Goal: Task Accomplishment & Management: Manage account settings

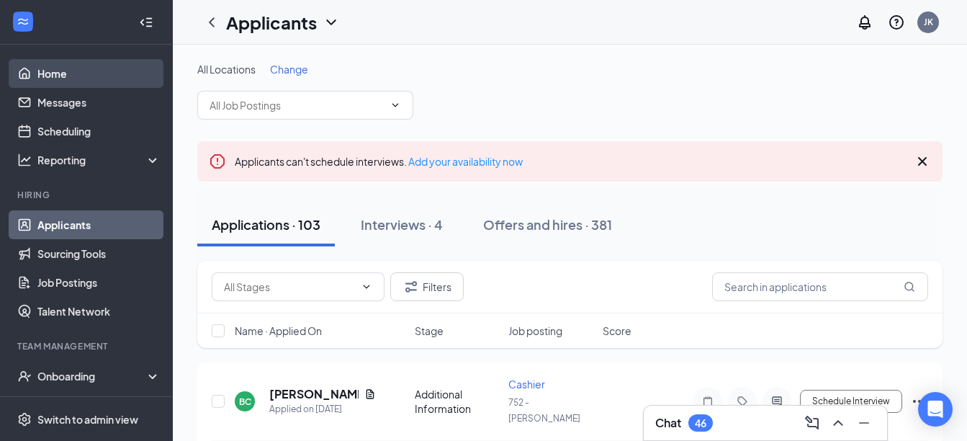
click at [71, 73] on link "Home" at bounding box center [98, 73] width 123 height 29
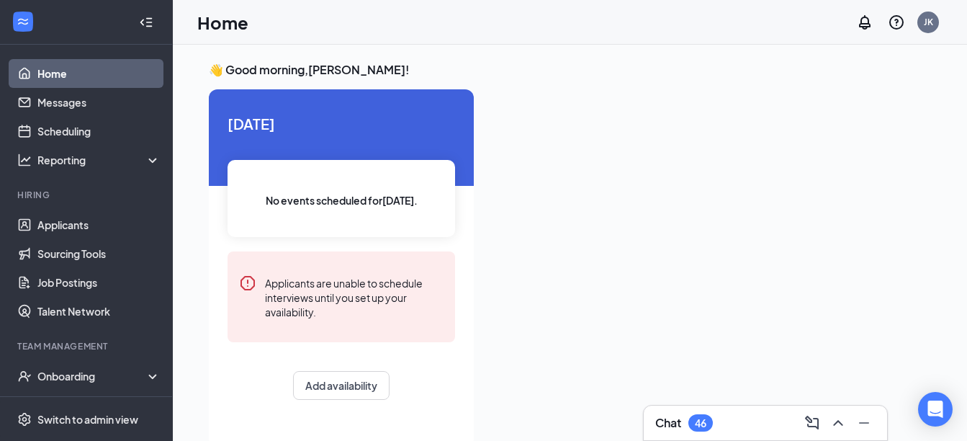
scroll to position [151, 0]
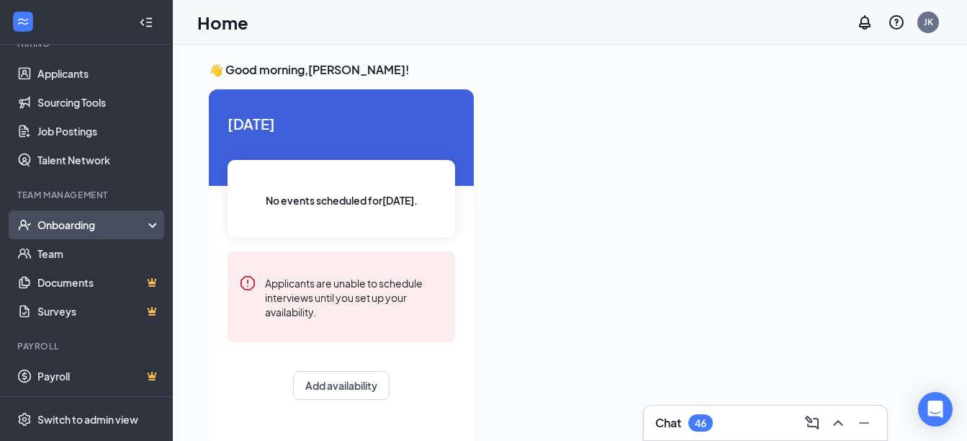
click at [58, 224] on div "Onboarding" at bounding box center [92, 224] width 111 height 14
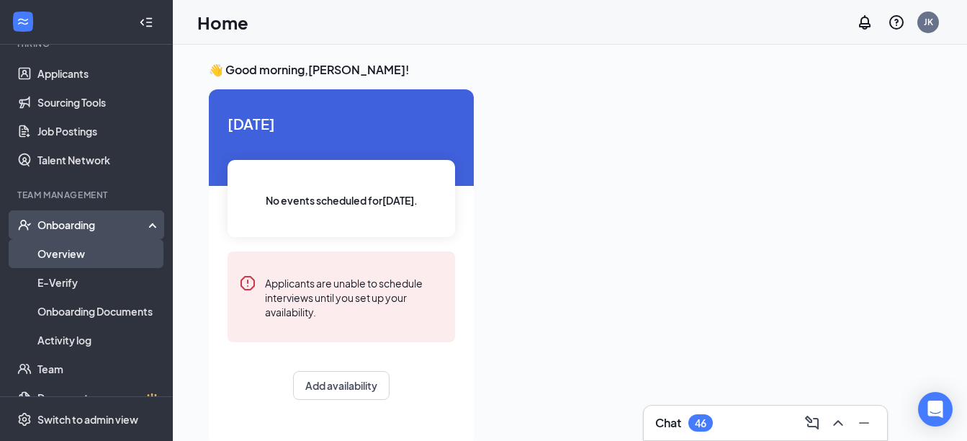
click at [63, 255] on link "Overview" at bounding box center [98, 253] width 123 height 29
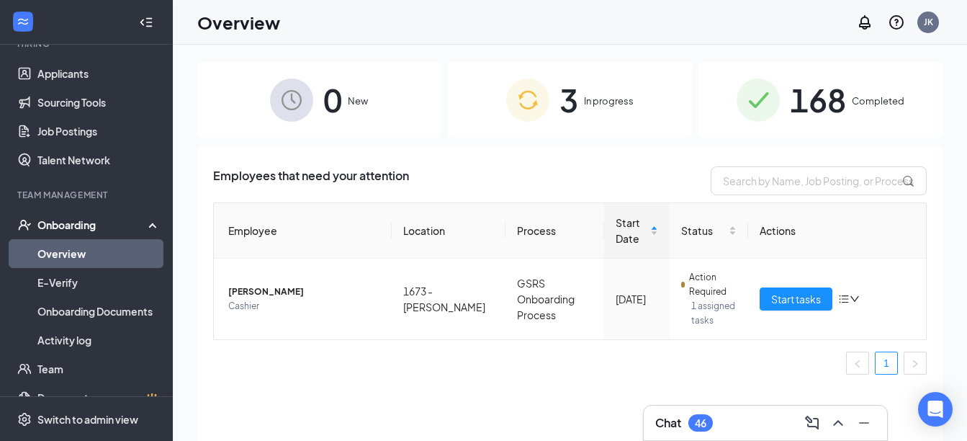
click at [619, 102] on span "In progress" at bounding box center [609, 101] width 50 height 14
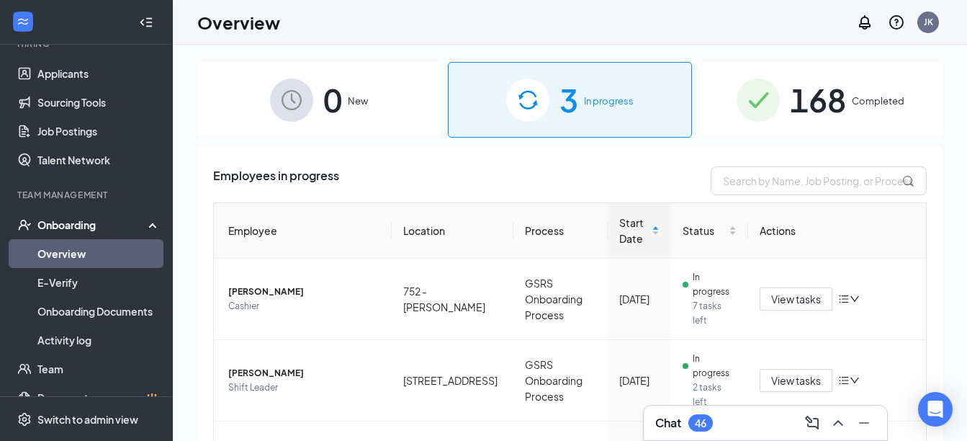
click at [828, 92] on span "168" at bounding box center [818, 100] width 56 height 50
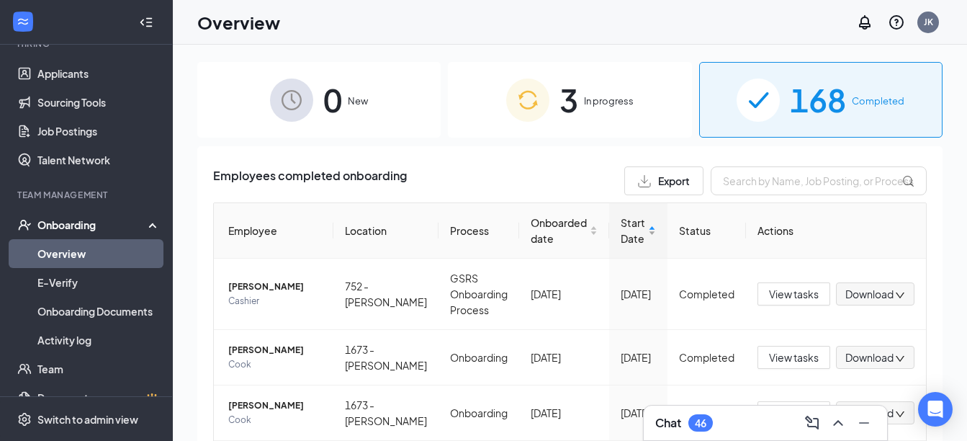
click at [644, 230] on div "Start Date" at bounding box center [638, 231] width 35 height 32
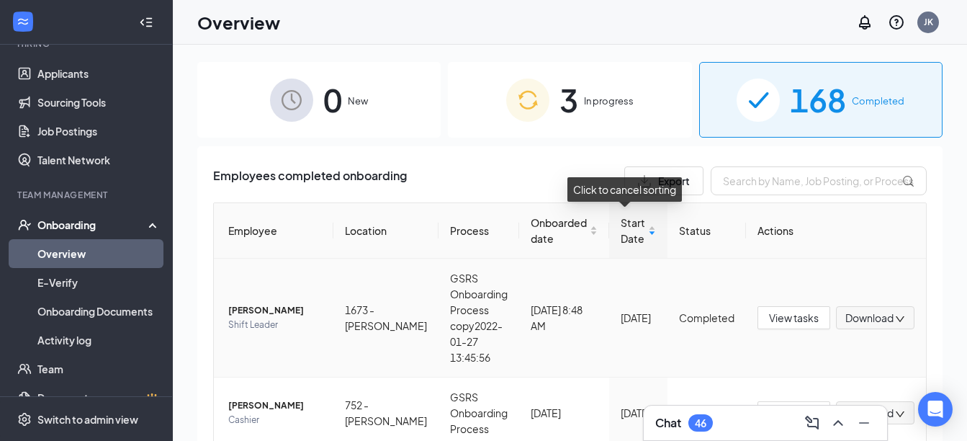
click at [273, 313] on span "[PERSON_NAME]" at bounding box center [275, 310] width 94 height 14
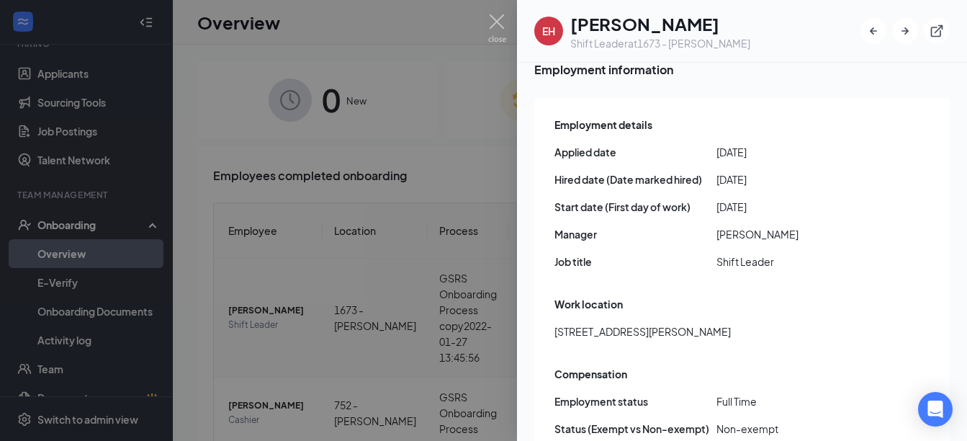
scroll to position [545, 0]
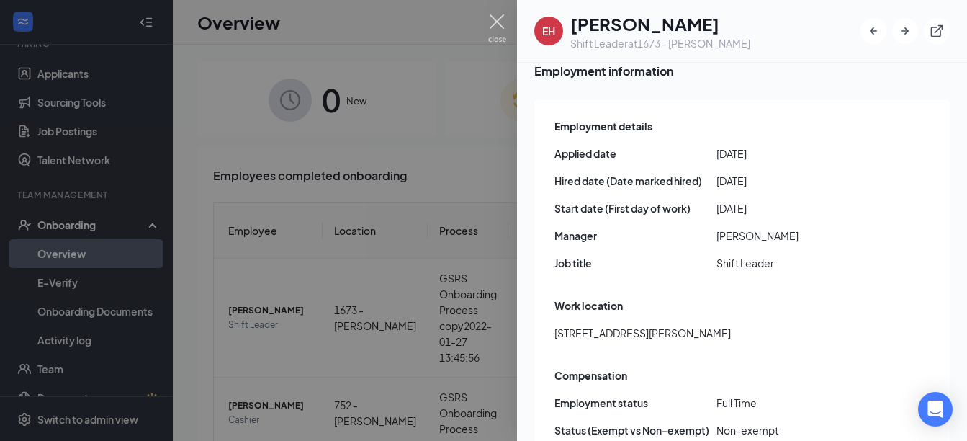
click at [499, 22] on img at bounding box center [497, 28] width 18 height 28
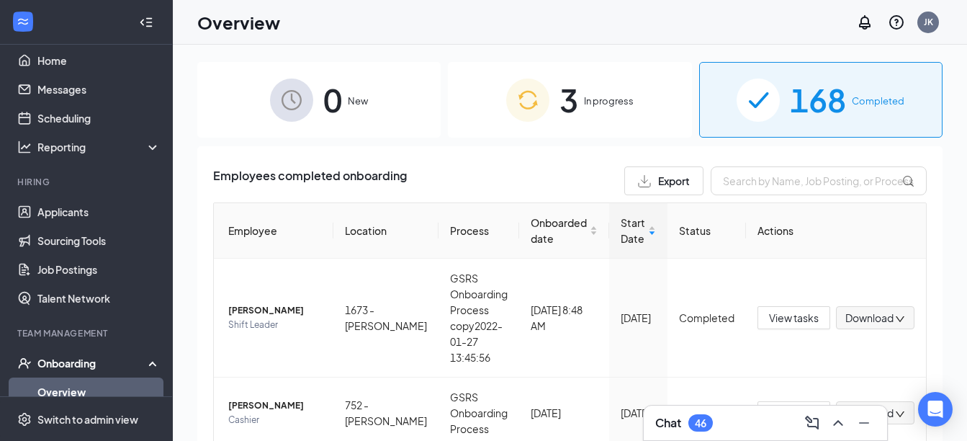
scroll to position [12, 0]
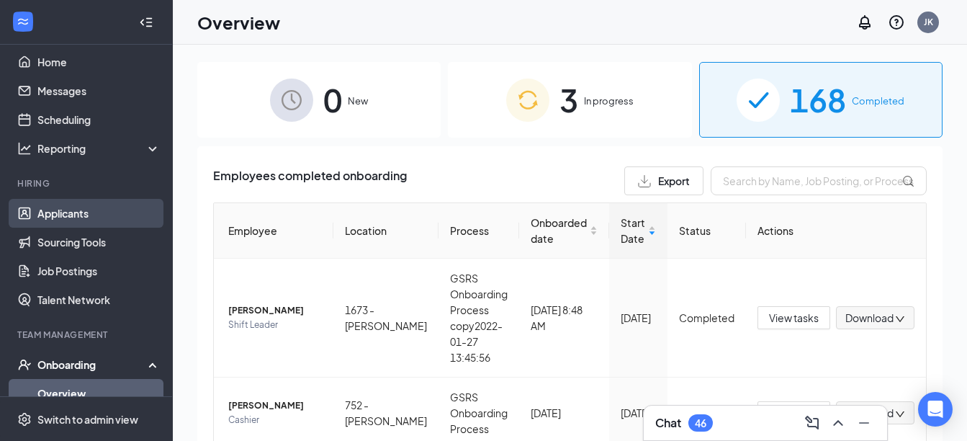
click at [78, 212] on link "Applicants" at bounding box center [98, 213] width 123 height 29
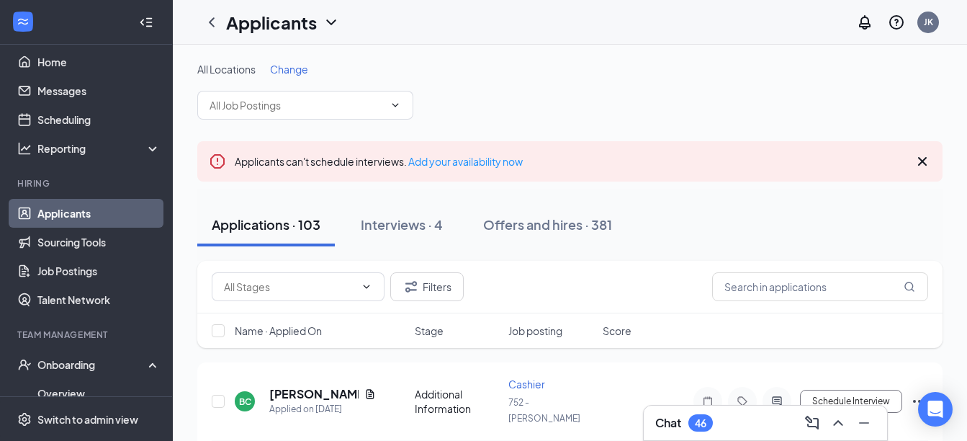
click at [923, 161] on icon "Cross" at bounding box center [922, 161] width 9 height 9
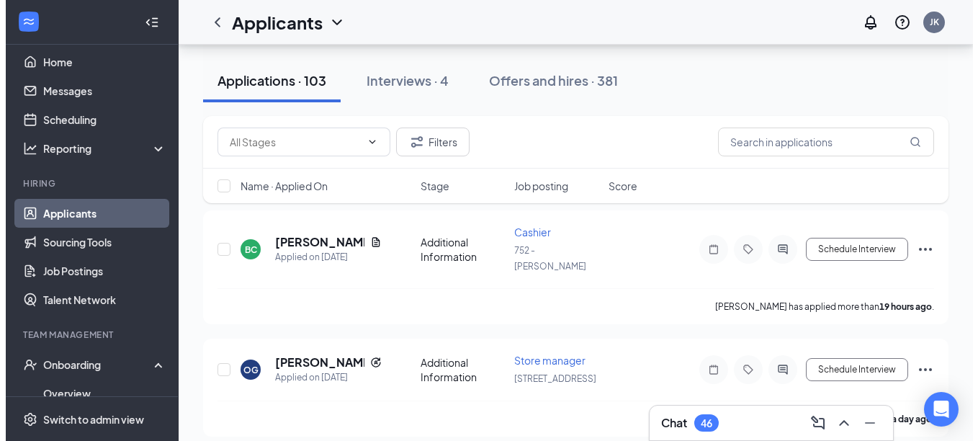
scroll to position [79, 0]
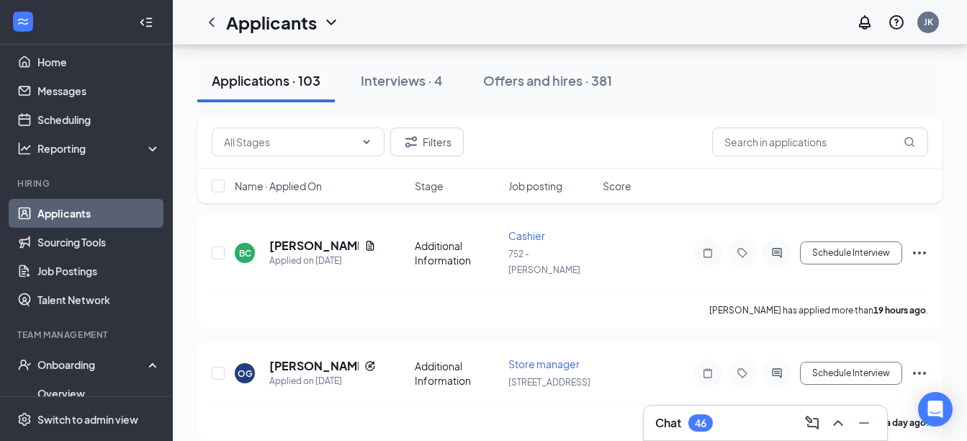
click at [755, 418] on div "Chat 46" at bounding box center [765, 422] width 220 height 23
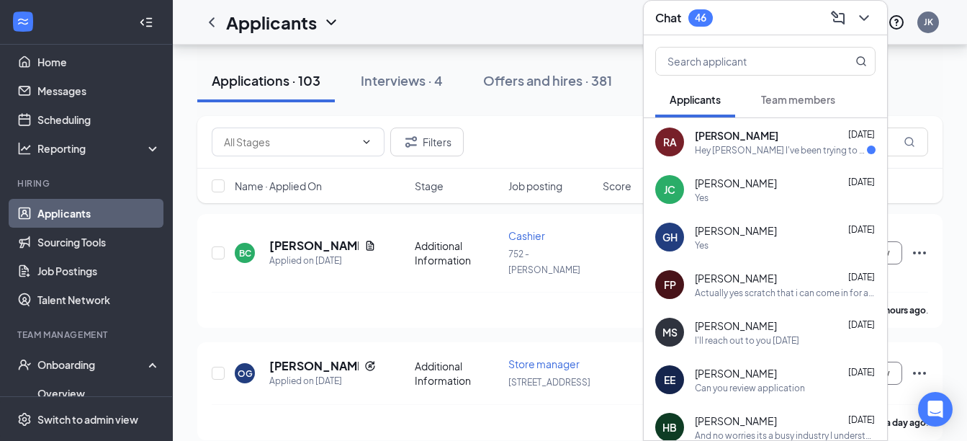
click at [778, 152] on div "Hey [PERSON_NAME] I've been trying to reach out to you but looks like none of m…" at bounding box center [781, 150] width 172 height 12
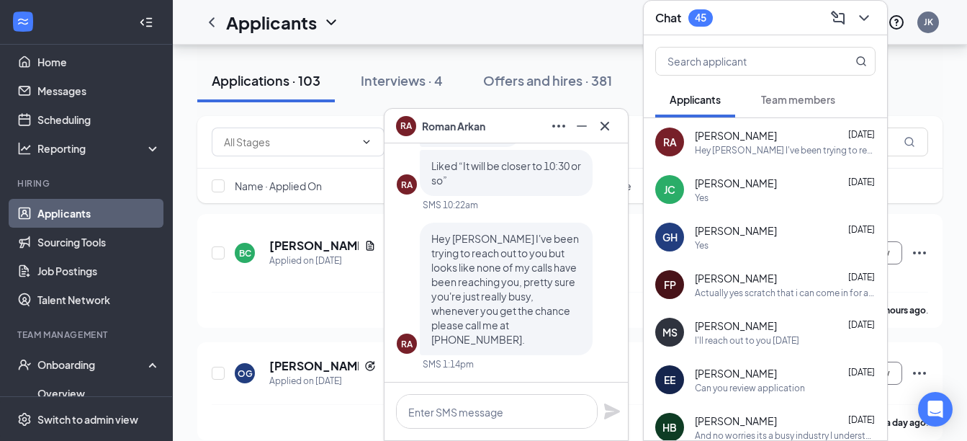
click at [604, 125] on icon "Cross" at bounding box center [604, 125] width 17 height 17
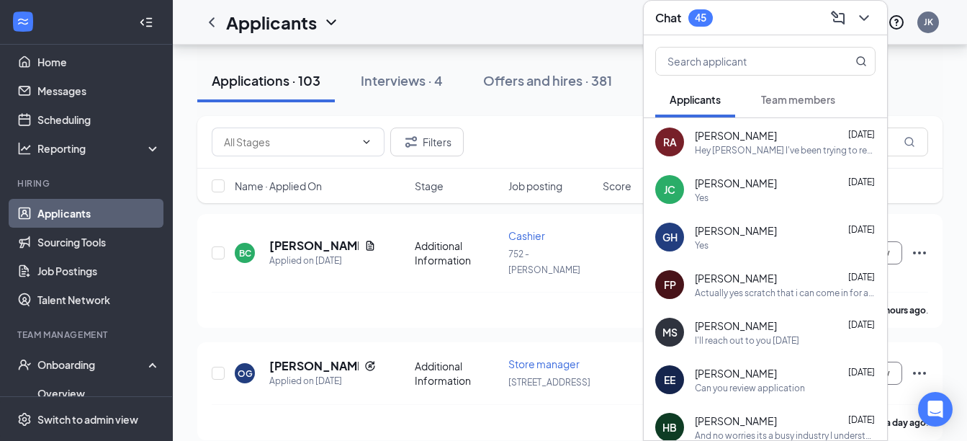
click at [866, 14] on icon "ChevronDown" at bounding box center [864, 17] width 17 height 17
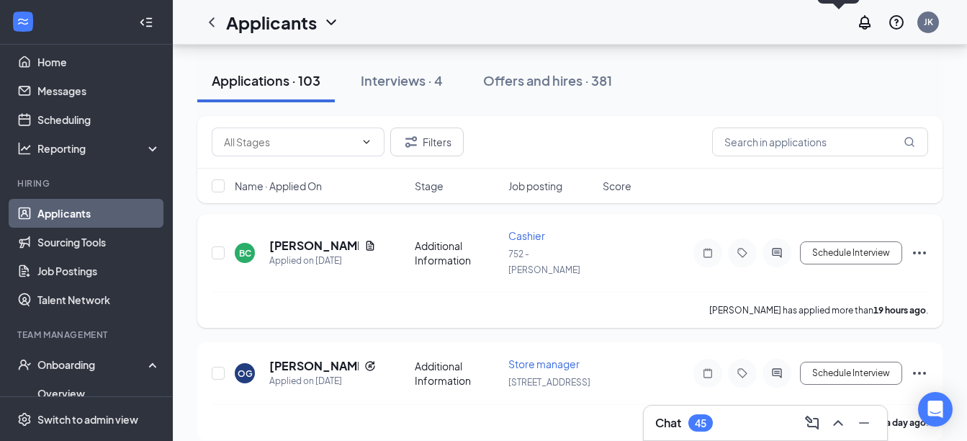
click at [330, 240] on h5 "[PERSON_NAME]" at bounding box center [313, 246] width 89 height 16
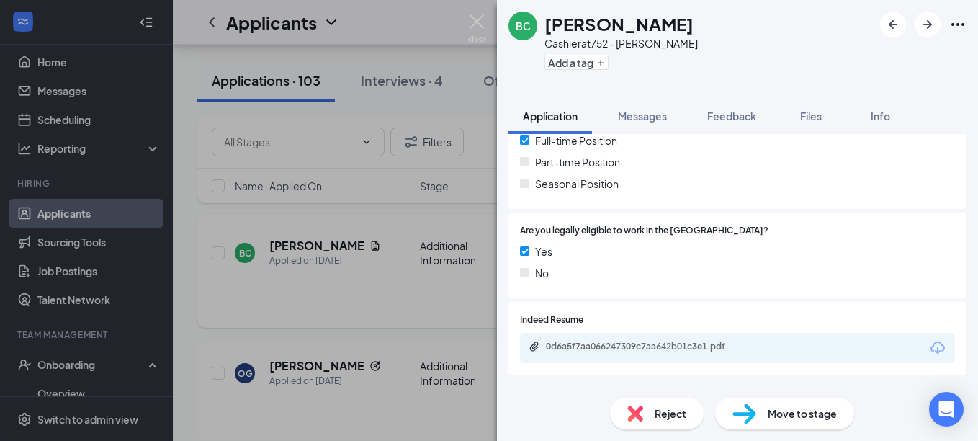
scroll to position [356, 0]
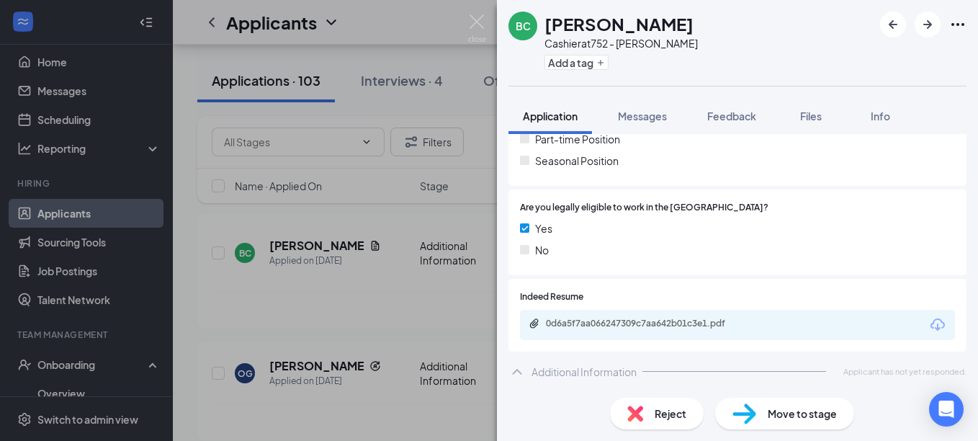
click at [696, 322] on div "0d6a5f7aa066247309c7aa642b01c3e1.pdf" at bounding box center [647, 324] width 202 height 12
click at [473, 30] on img at bounding box center [477, 28] width 18 height 28
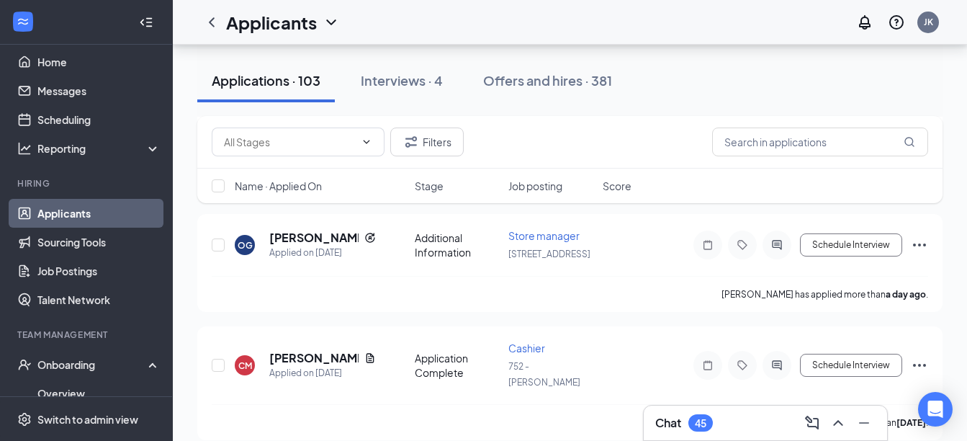
scroll to position [210, 0]
